Goal: Register for event/course

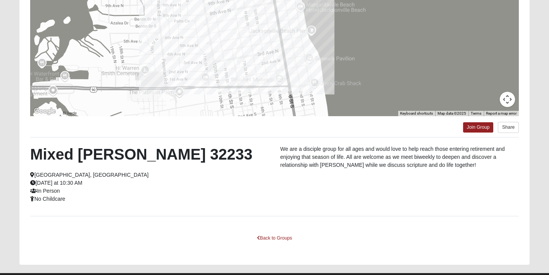
scroll to position [137, 0]
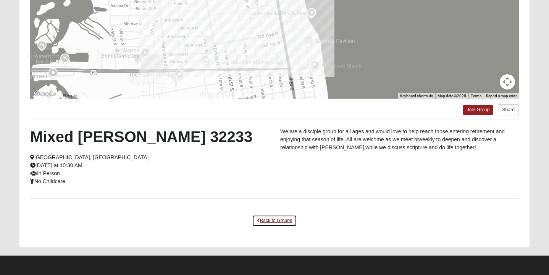
click at [284, 221] on link "Back to Groups" at bounding box center [274, 221] width 45 height 12
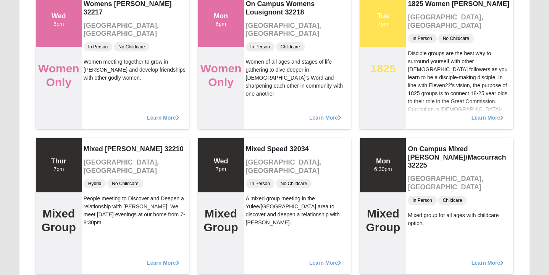
scroll to position [13625, 0]
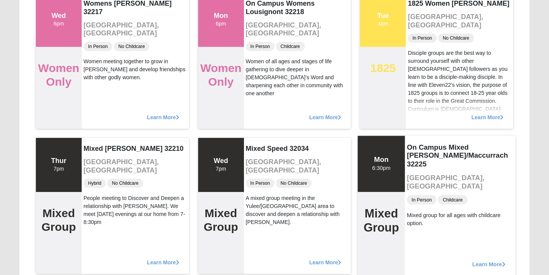
click at [482, 261] on span "Learn More" at bounding box center [488, 261] width 33 height 0
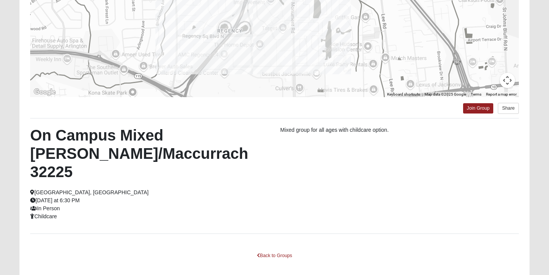
scroll to position [156, 0]
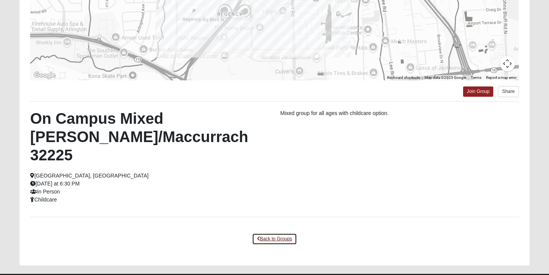
click at [269, 234] on link "Back to Groups" at bounding box center [274, 240] width 45 height 12
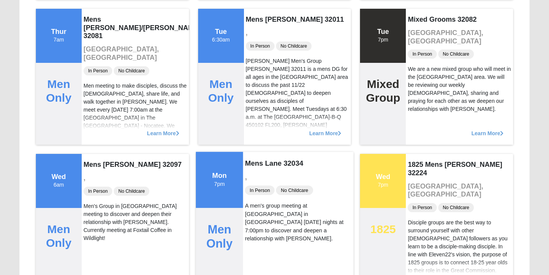
scroll to position [12155, 0]
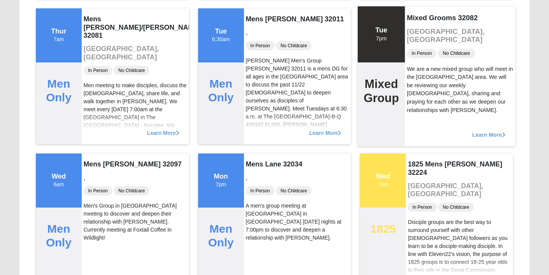
click at [475, 131] on span "Learn More" at bounding box center [488, 131] width 33 height 0
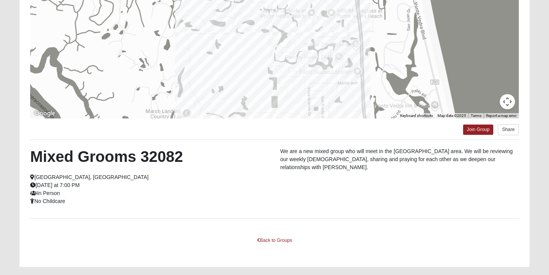
scroll to position [137, 0]
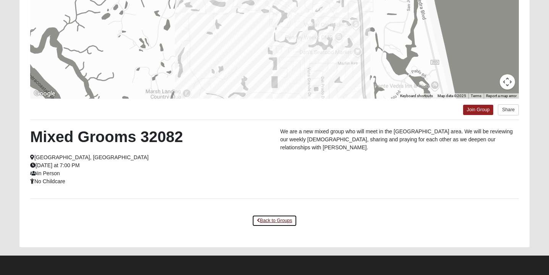
click at [275, 219] on link "Back to Groups" at bounding box center [274, 221] width 45 height 12
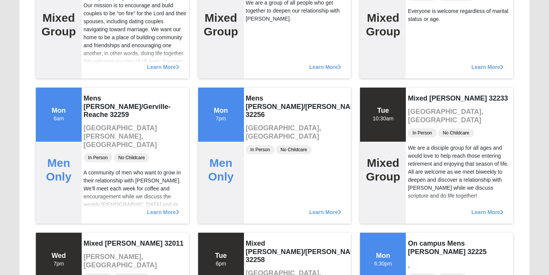
scroll to position [2773, 0]
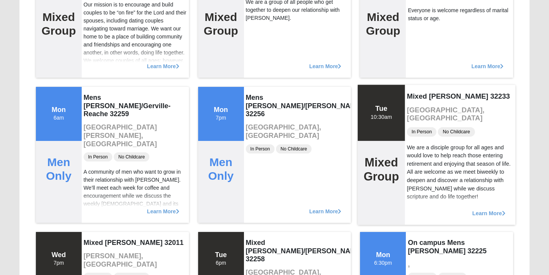
click at [475, 209] on span "Learn More" at bounding box center [488, 209] width 33 height 0
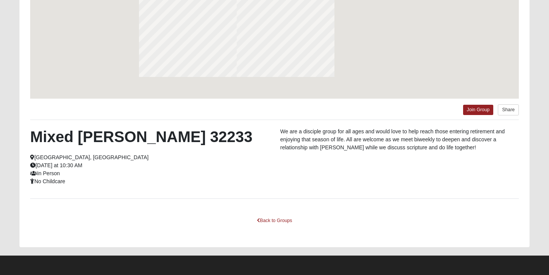
scroll to position [137, 0]
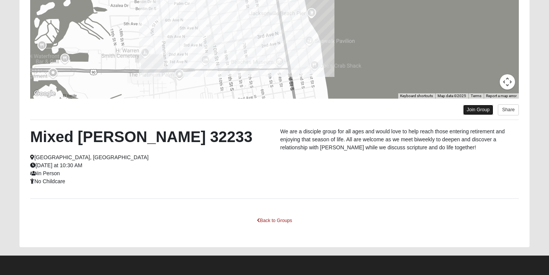
click at [478, 109] on link "Join Group" at bounding box center [478, 110] width 31 height 10
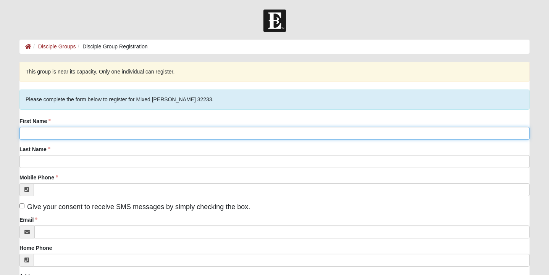
click at [46, 132] on input "First Name" at bounding box center [274, 133] width 510 height 13
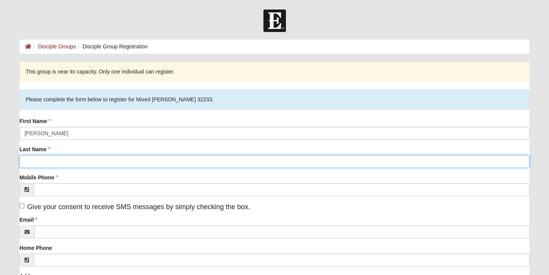
click at [22, 161] on input "Last Name" at bounding box center [274, 161] width 510 height 13
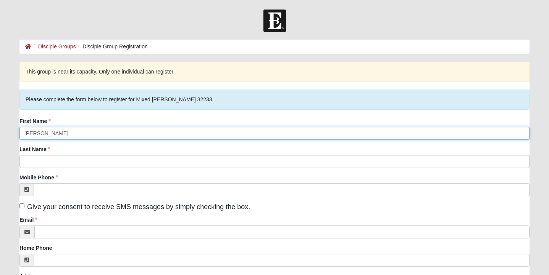
click at [39, 133] on input "Jayne" at bounding box center [274, 133] width 510 height 13
type input "Jayne and Tommy"
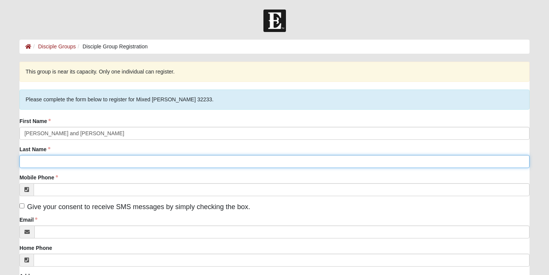
click at [23, 161] on input "Last Name" at bounding box center [274, 161] width 510 height 13
type input "Young"
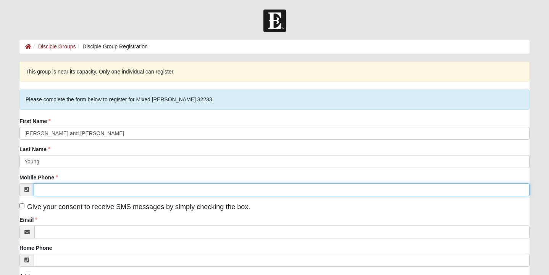
click at [37, 190] on input "Mobile Phone" at bounding box center [282, 190] width 496 height 13
type input "(904) 333-1111"
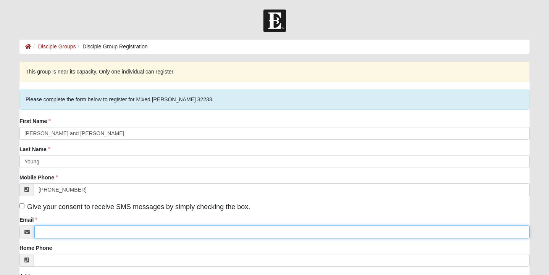
click at [37, 233] on input "Email" at bounding box center [281, 232] width 495 height 13
type input "jaynemyoung1111"
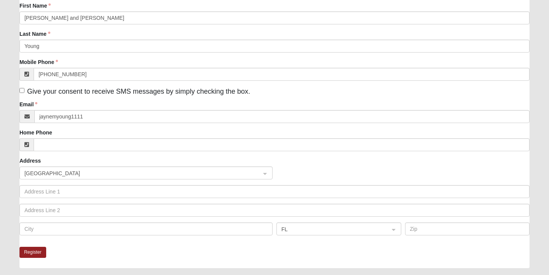
scroll to position [118, 0]
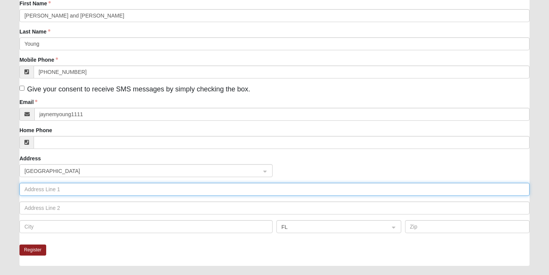
click at [61, 192] on input "text" at bounding box center [274, 189] width 510 height 13
type input "50 14th Avenue S. unit 202"
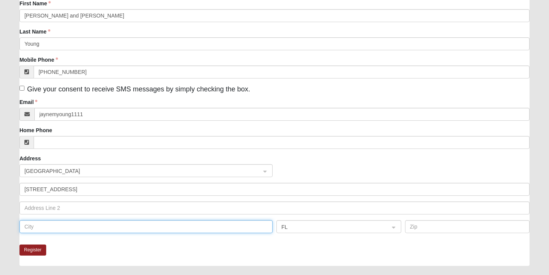
click at [37, 229] on input "text" at bounding box center [145, 227] width 253 height 13
type input "Jacksonville Beach"
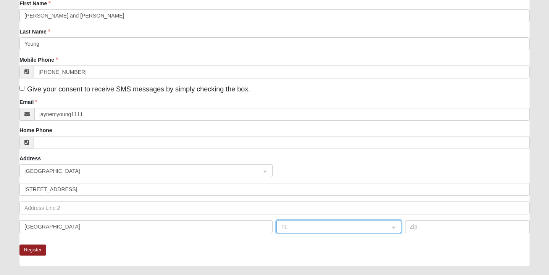
scroll to position [49, 0]
click at [411, 227] on input "text" at bounding box center [467, 227] width 125 height 13
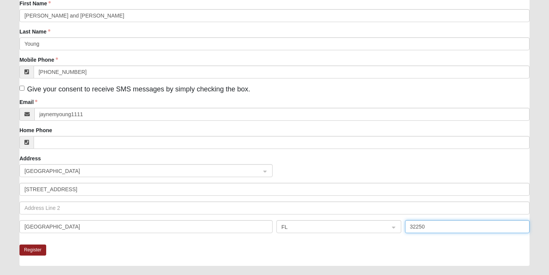
click at [415, 228] on input "32250" at bounding box center [467, 227] width 125 height 13
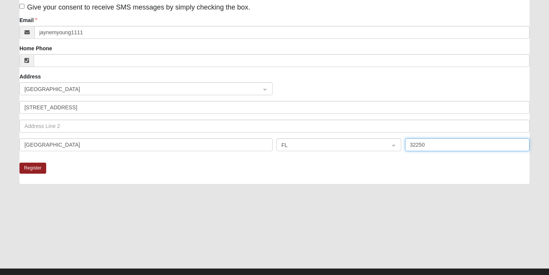
scroll to position [213, 0]
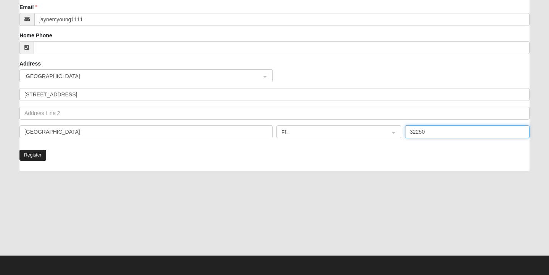
type input "32250"
click at [32, 154] on button "Register" at bounding box center [32, 155] width 27 height 11
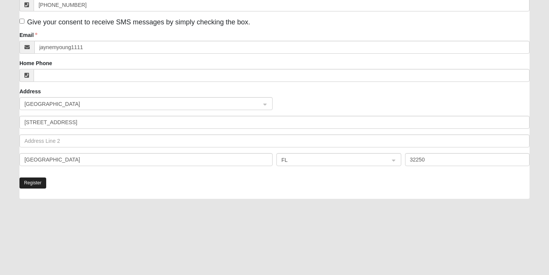
scroll to position [241, 0]
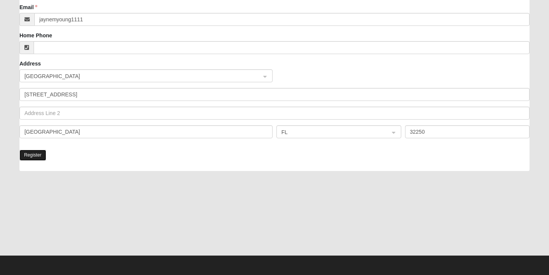
click at [33, 153] on button "Register" at bounding box center [32, 155] width 27 height 11
click at [36, 153] on button "Register" at bounding box center [32, 155] width 27 height 11
click at [36, 154] on button "Register" at bounding box center [32, 155] width 27 height 11
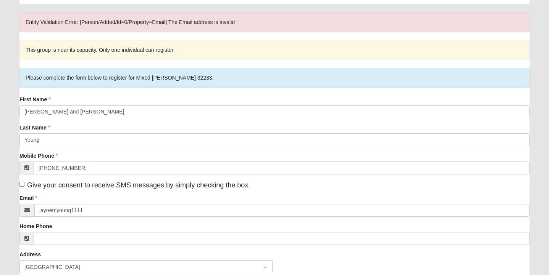
scroll to position [49, 0]
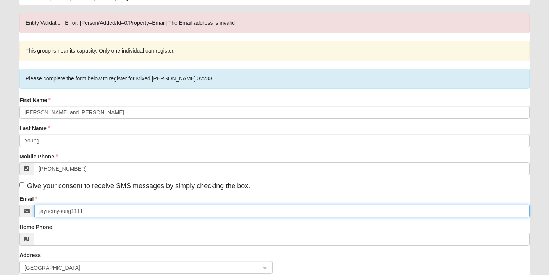
click at [57, 213] on input "jaynemyoung1111" at bounding box center [281, 211] width 495 height 13
type input "jaynemyoung1111@gmail.com"
click input "submit" at bounding box center [0, 0] width 0 height 0
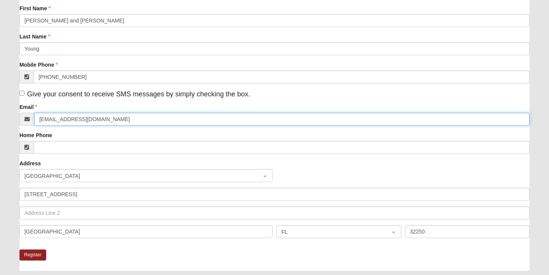
scroll to position [145, 0]
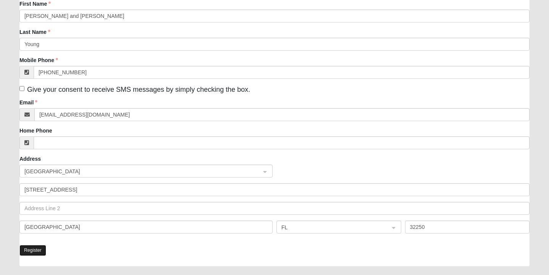
click at [31, 249] on button "Register" at bounding box center [32, 250] width 27 height 11
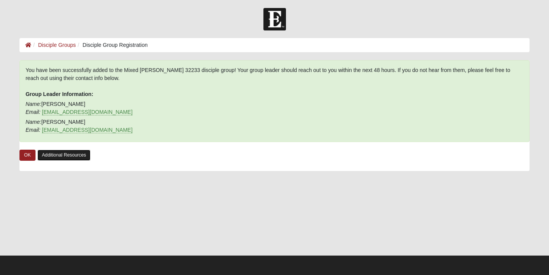
click at [66, 156] on link "Additional Resources" at bounding box center [63, 155] width 53 height 11
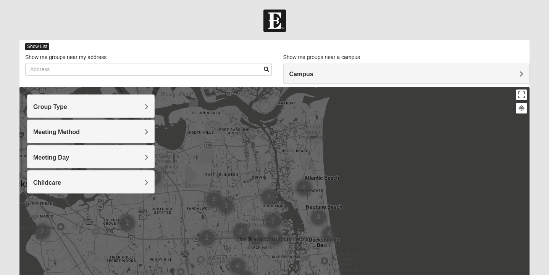
click at [31, 47] on span "Show List" at bounding box center [37, 46] width 24 height 7
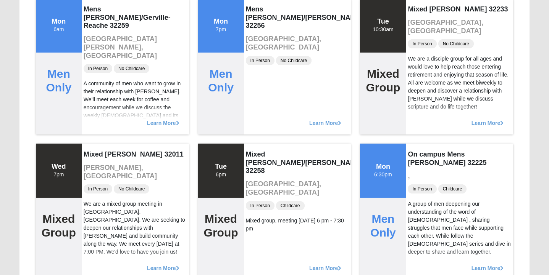
scroll to position [2853, 0]
